Goal: Transaction & Acquisition: Purchase product/service

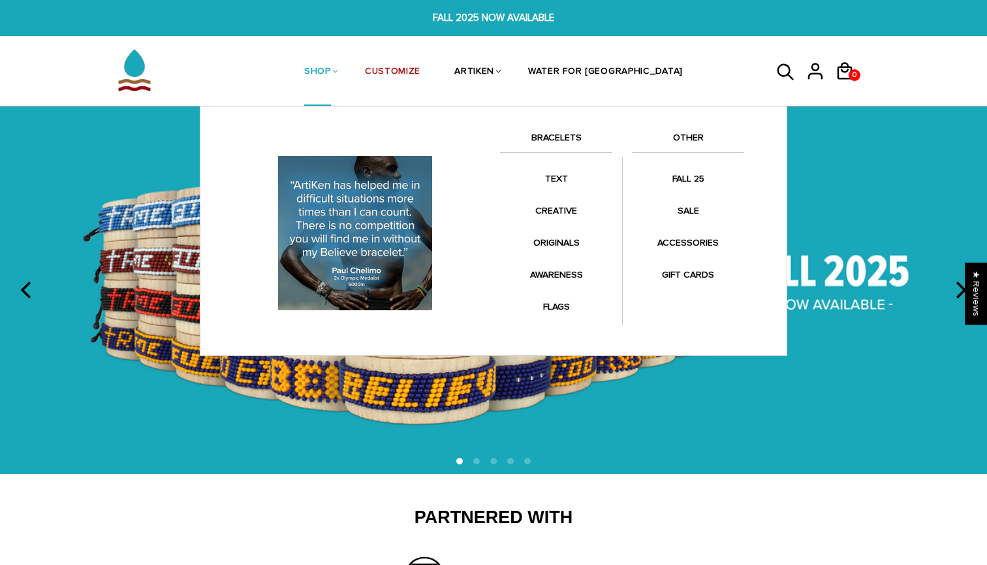
click at [549, 142] on link "BRACELETS" at bounding box center [556, 141] width 112 height 22
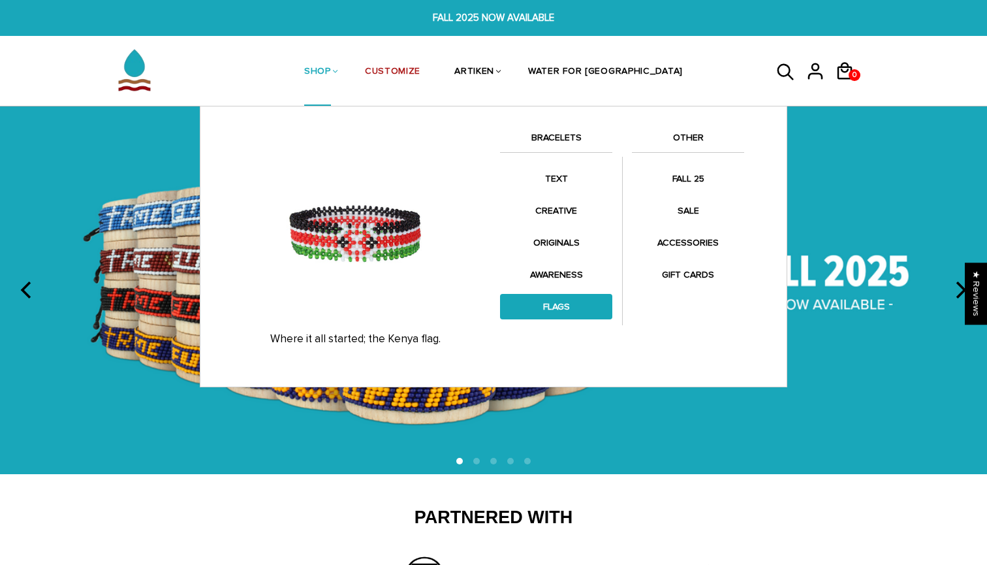
click at [552, 309] on link "FLAGS" at bounding box center [556, 306] width 112 height 25
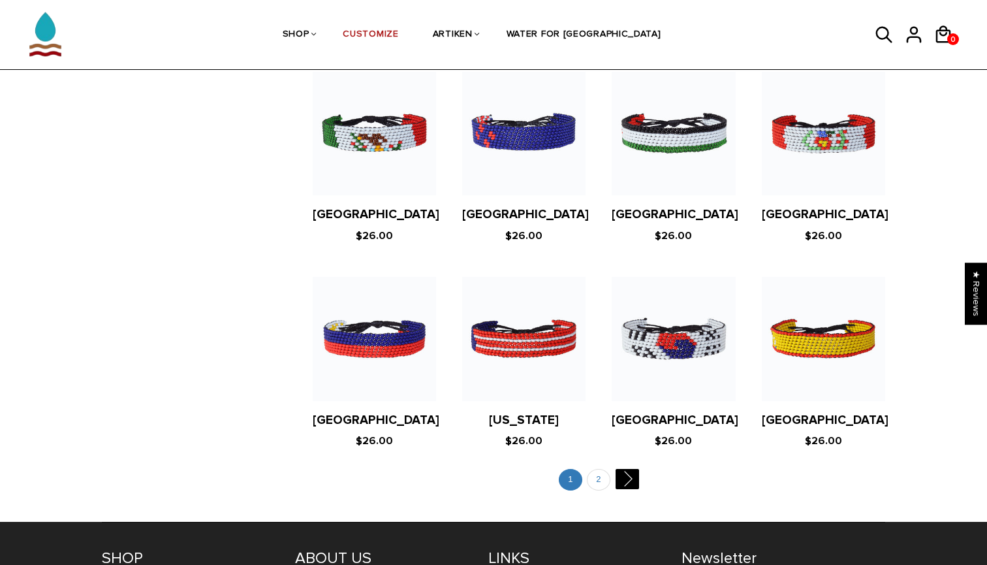
scroll to position [2388, 0]
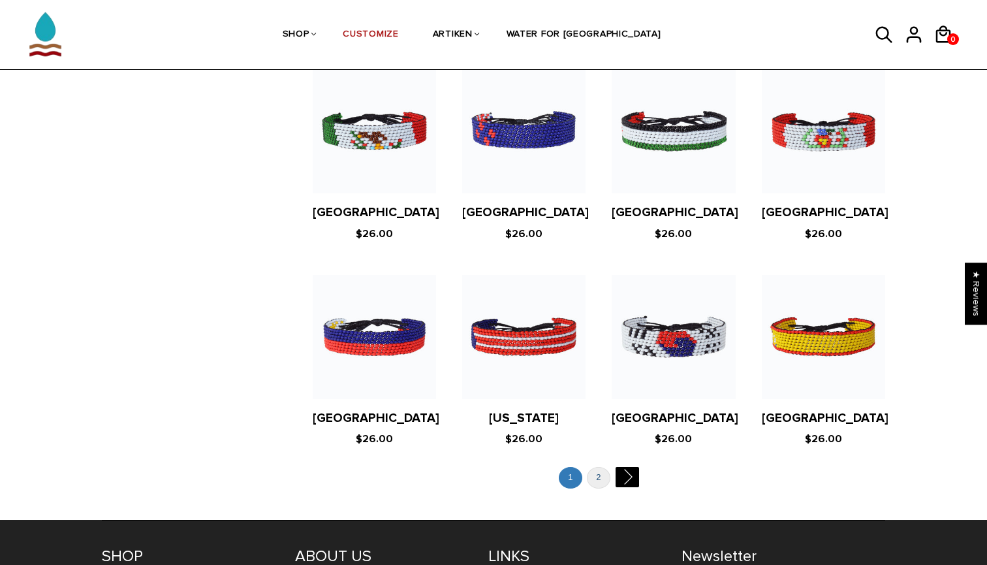
click at [595, 467] on link "2" at bounding box center [599, 478] width 24 height 22
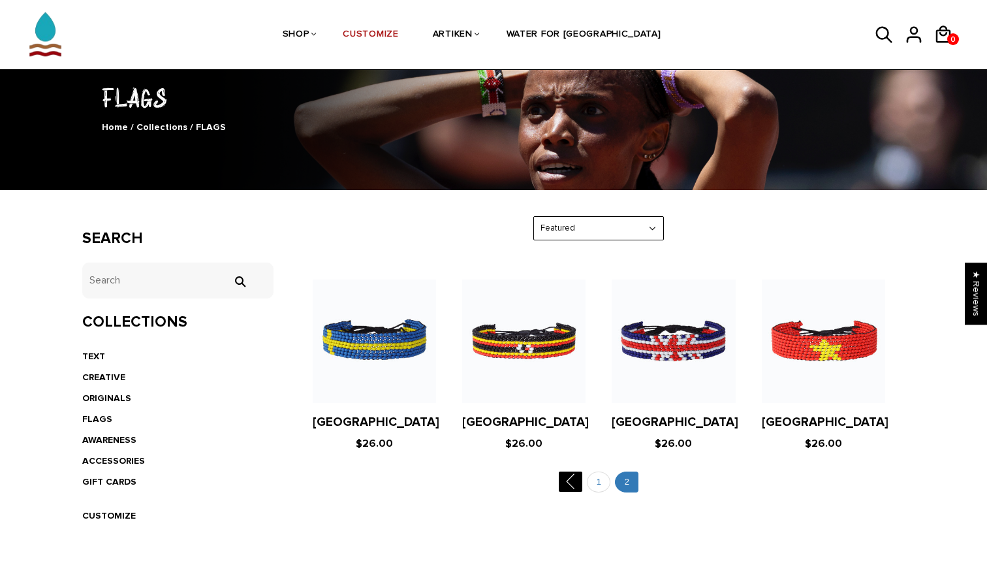
scroll to position [93, 0]
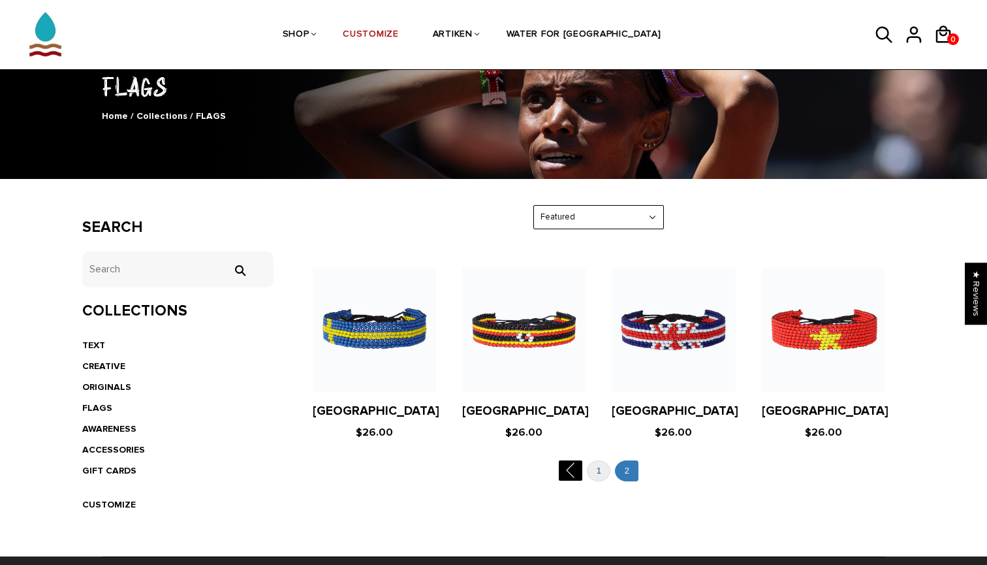
click at [598, 467] on link "1" at bounding box center [599, 471] width 24 height 22
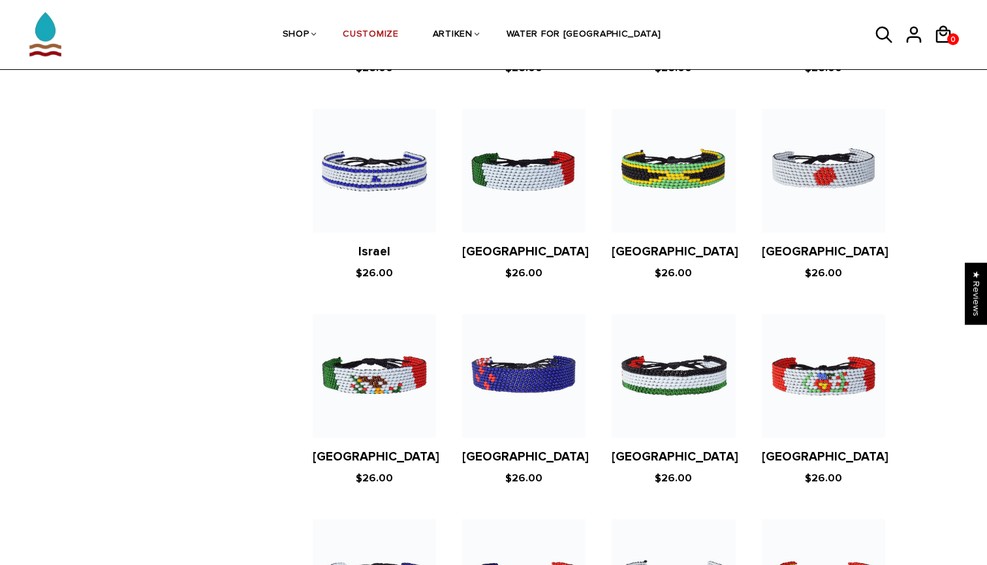
scroll to position [2161, 0]
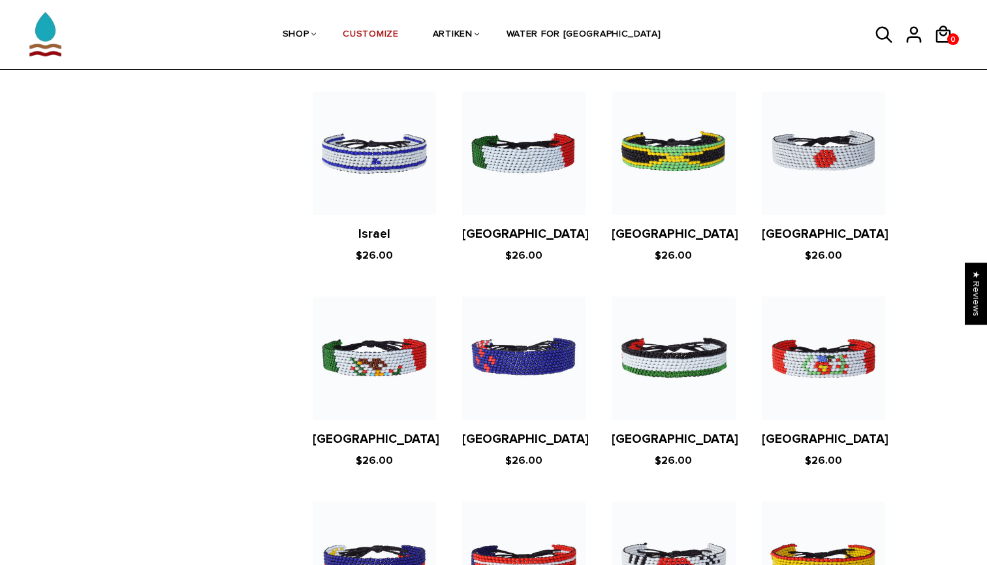
click at [355, 368] on figure at bounding box center [374, 357] width 123 height 123
